Goal: Information Seeking & Learning: Learn about a topic

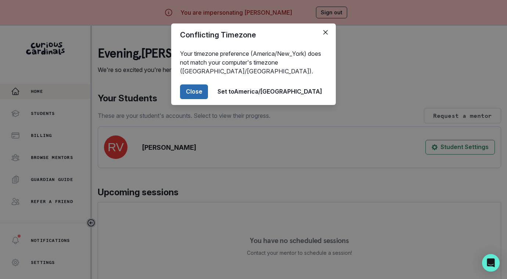
click at [208, 93] on button "Close" at bounding box center [194, 91] width 28 height 15
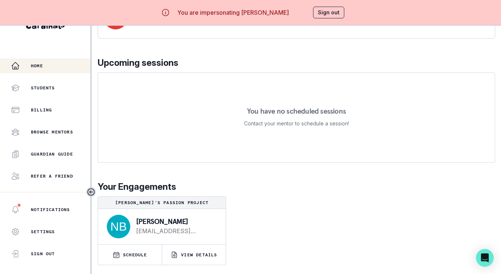
scroll to position [31, 0]
click at [185, 252] on p "VIEW DETAILS" at bounding box center [199, 255] width 36 height 6
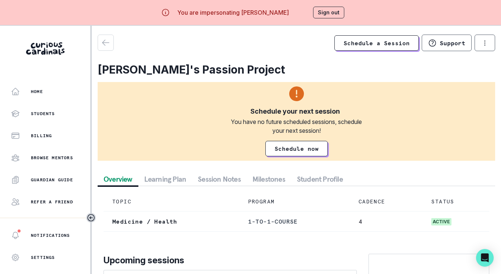
click at [232, 177] on button "Session Notes" at bounding box center [219, 178] width 55 height 13
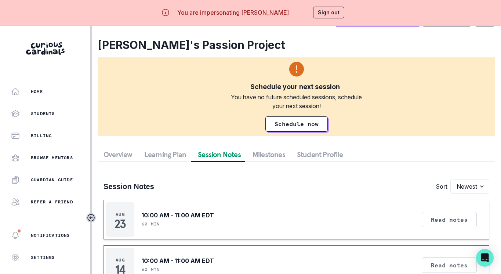
scroll to position [31, 0]
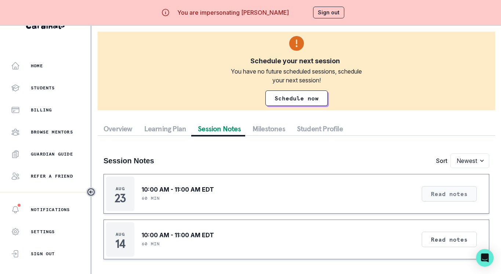
click at [447, 196] on button "Read notes" at bounding box center [449, 193] width 55 height 15
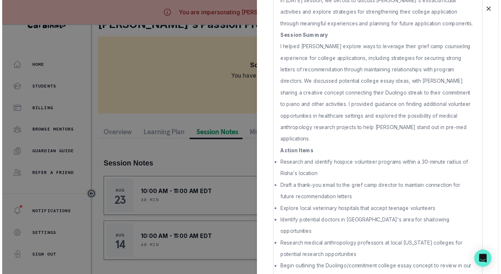
scroll to position [108, 0]
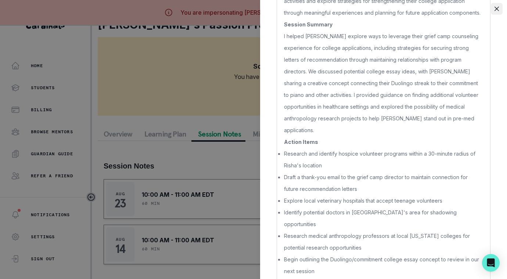
click at [495, 12] on button "Close" at bounding box center [497, 9] width 12 height 12
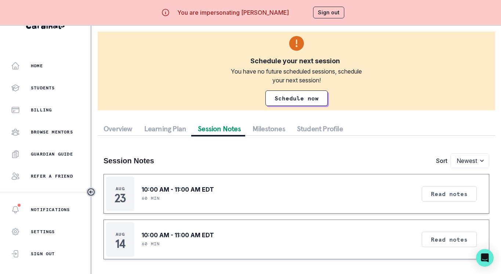
click at [327, 15] on button "Sign out" at bounding box center [328, 13] width 31 height 12
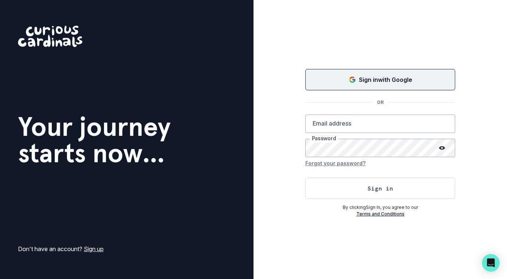
click at [355, 72] on button "Sign in with Google" at bounding box center [380, 79] width 150 height 21
